Goal: Transaction & Acquisition: Purchase product/service

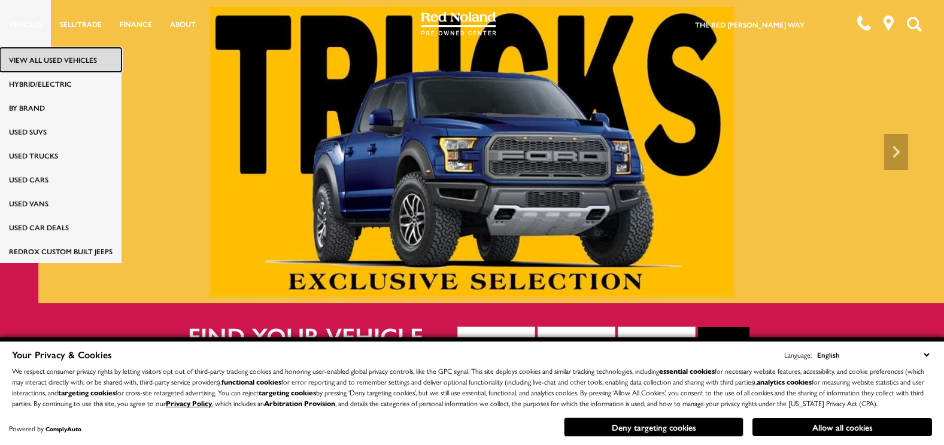
click at [29, 56] on link "View All Used Vehicles" at bounding box center [61, 60] width 122 height 24
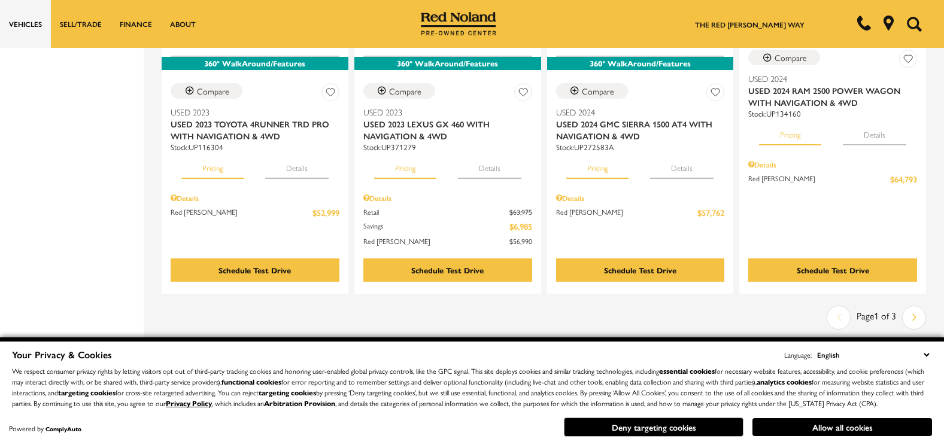
scroll to position [2059, 0]
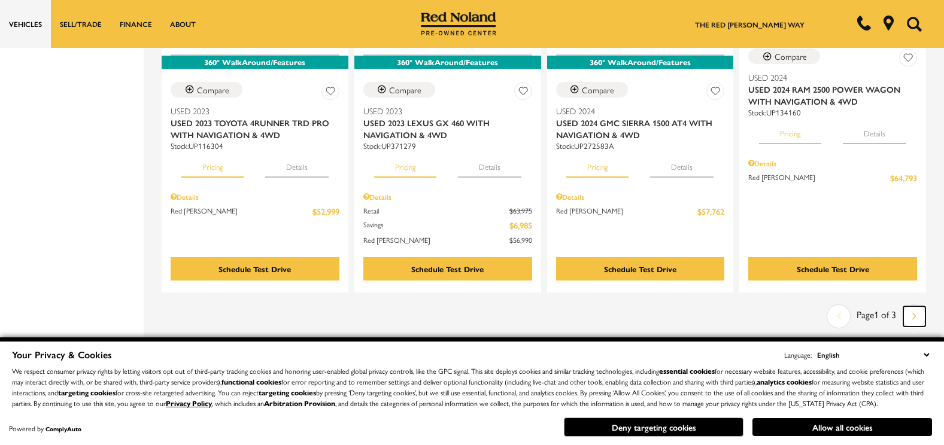
click at [915, 307] on link "Next" at bounding box center [914, 317] width 22 height 20
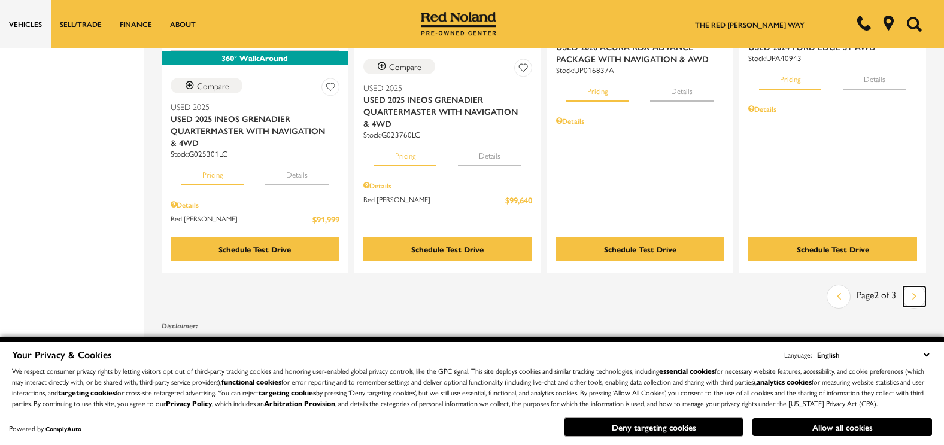
scroll to position [2203, 0]
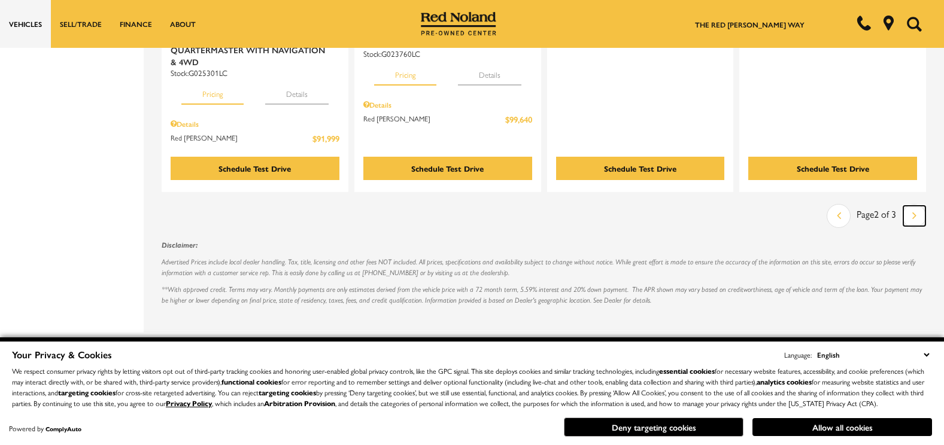
click at [917, 206] on icon "next page" at bounding box center [914, 215] width 4 height 19
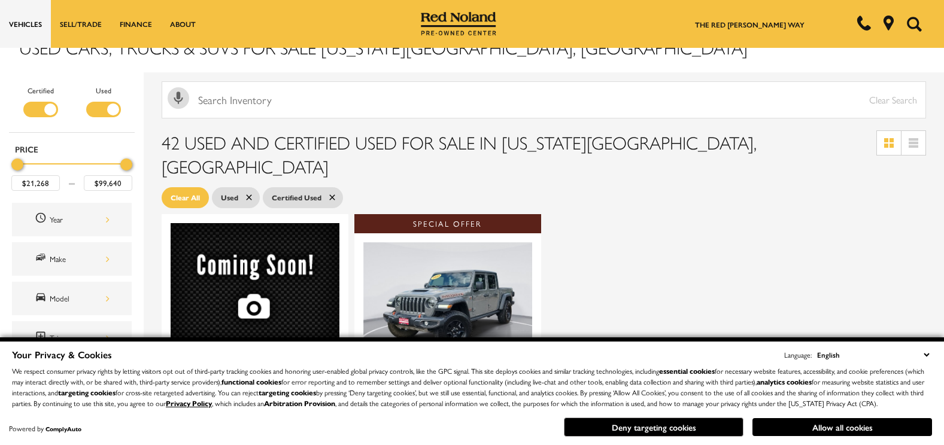
scroll to position [24, 0]
